Goal: Transaction & Acquisition: Subscribe to service/newsletter

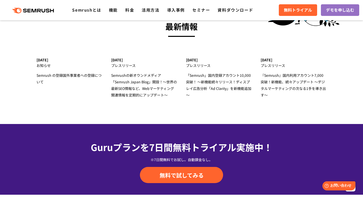
scroll to position [1737, 0]
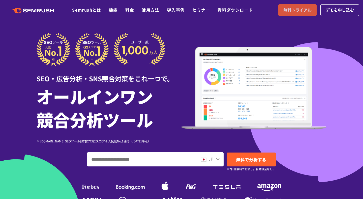
click at [304, 11] on span "無料トライアル" at bounding box center [298, 10] width 28 height 7
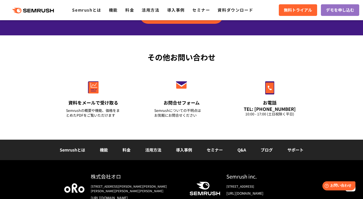
scroll to position [1797, 0]
